Goal: Task Accomplishment & Management: Manage account settings

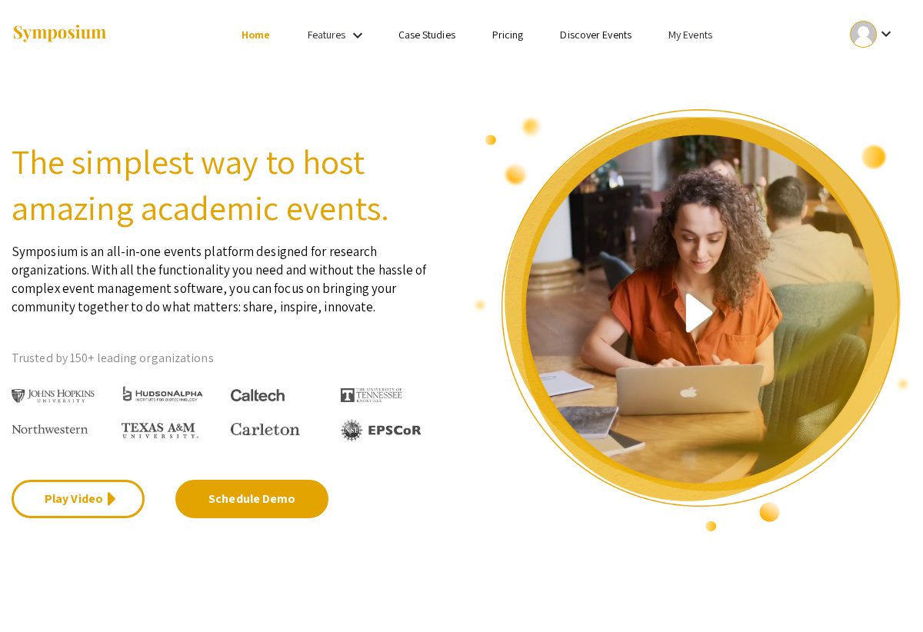
click at [876, 38] on div at bounding box center [863, 34] width 27 height 27
click at [866, 73] on button "My Account" at bounding box center [864, 76] width 95 height 37
click at [893, 44] on div "keyboard_arrow_down" at bounding box center [872, 34] width 53 height 35
click at [848, 157] on button "Sign out" at bounding box center [864, 149] width 95 height 37
click at [259, 65] on div at bounding box center [160, 34] width 297 height 69
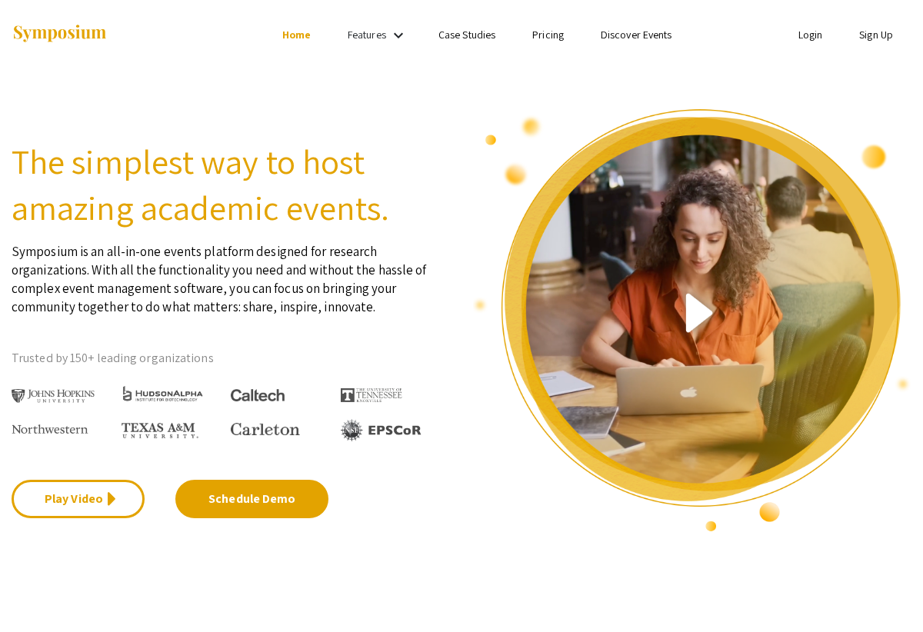
click at [799, 39] on link "Login" at bounding box center [810, 35] width 25 height 14
